Goal: Entertainment & Leisure: Consume media (video, audio)

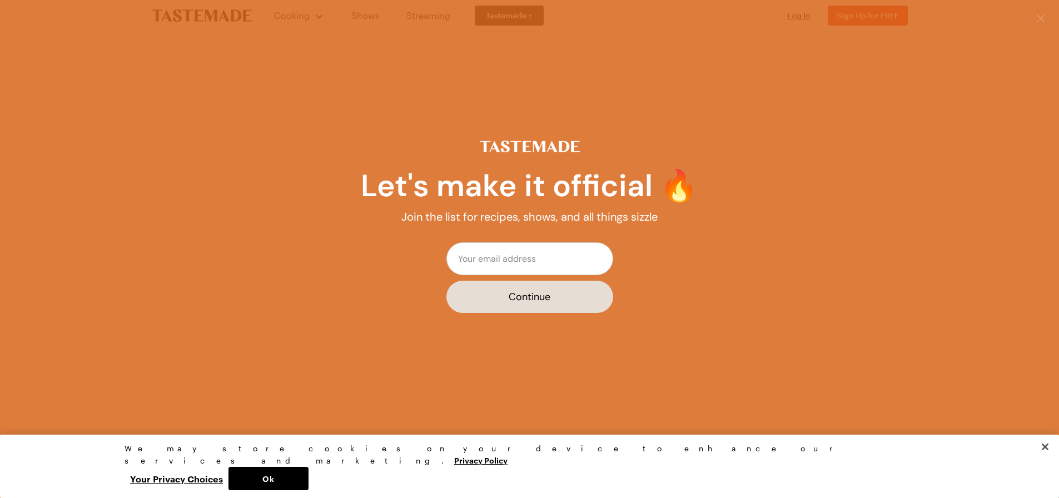
click at [1039, 19] on icon "Close" at bounding box center [1041, 18] width 9 height 9
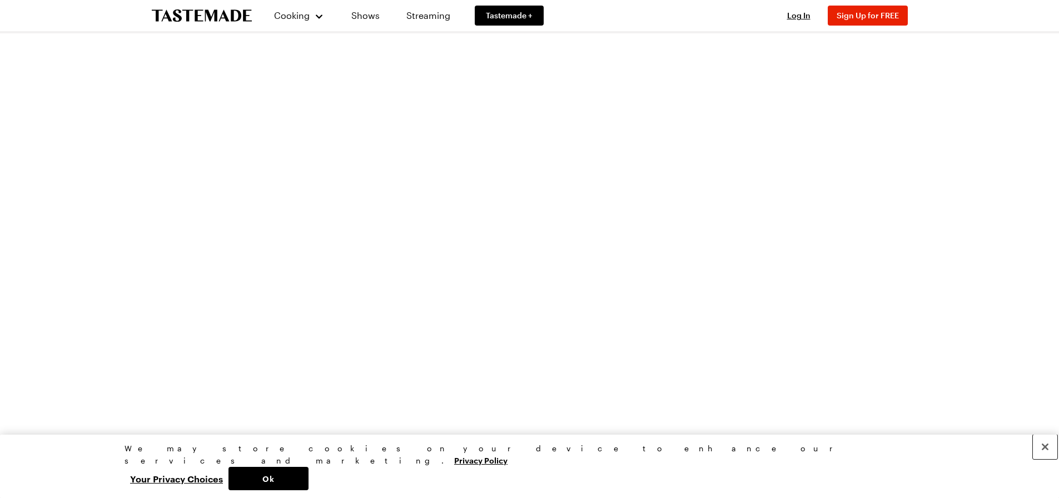
click at [1049, 459] on button "Close" at bounding box center [1045, 447] width 24 height 24
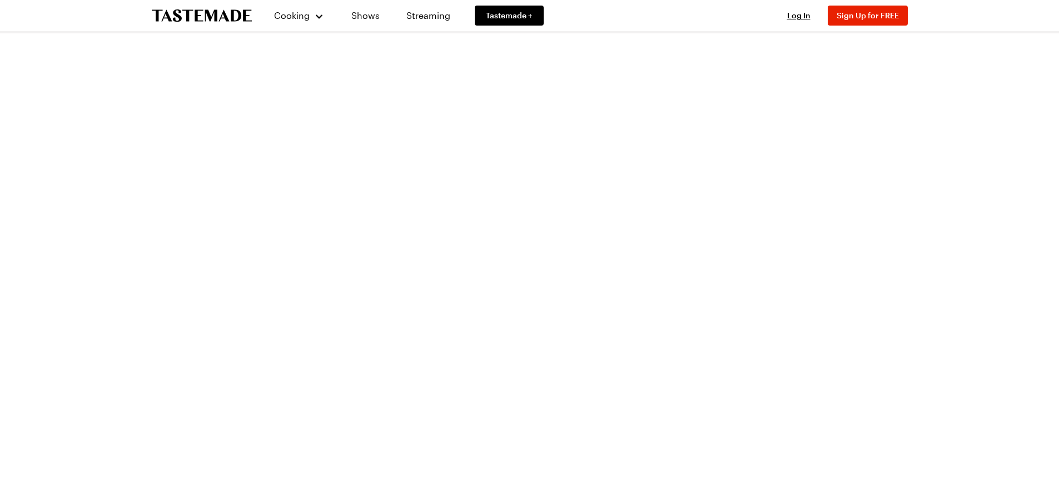
scroll to position [2058, 0]
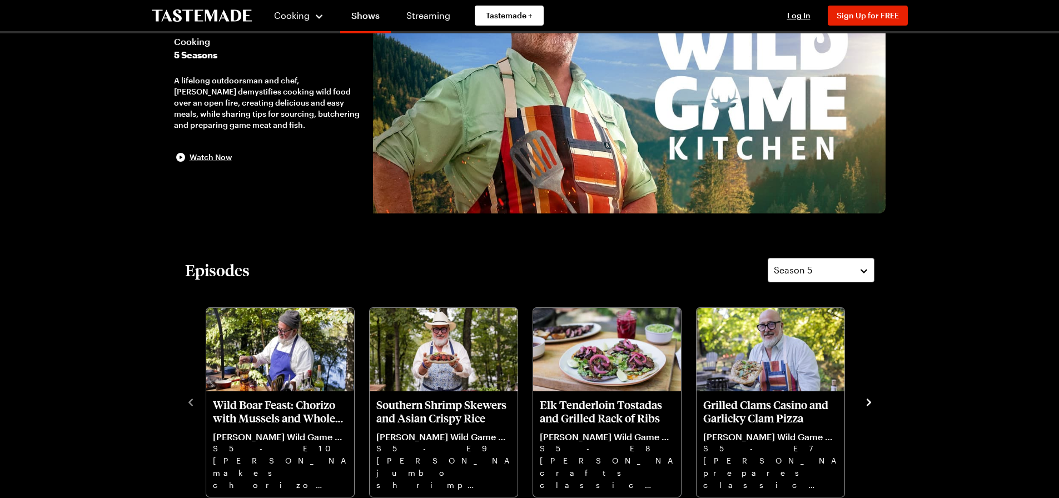
scroll to position [111, 0]
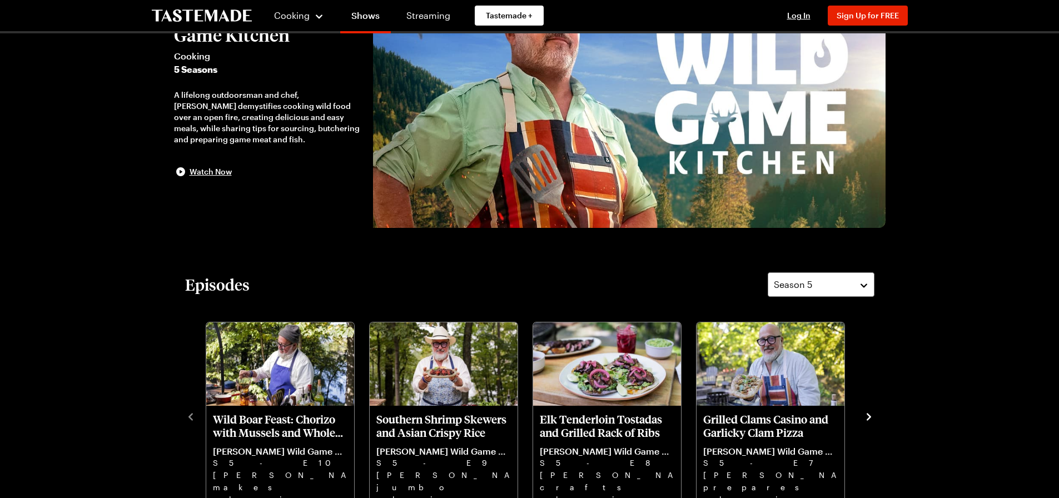
click at [213, 180] on div "[PERSON_NAME] Wild Game Kitchen Cooking 5 Seasons A lifelong outdoorsman and ch…" at bounding box center [273, 92] width 199 height 273
click at [215, 173] on span "Watch Now" at bounding box center [211, 171] width 42 height 11
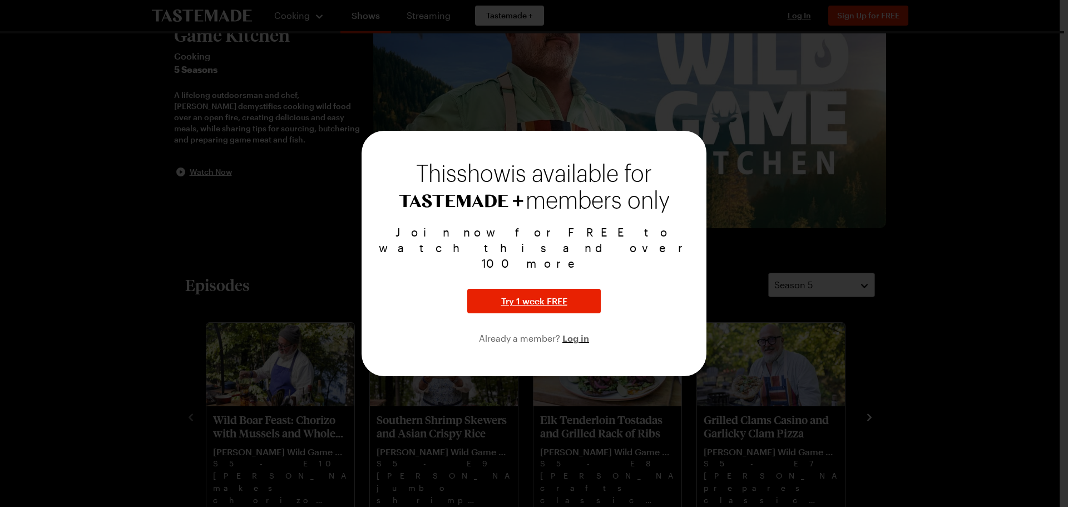
click at [236, 217] on div at bounding box center [534, 253] width 1068 height 507
